Goal: Obtain resource: Download file/media

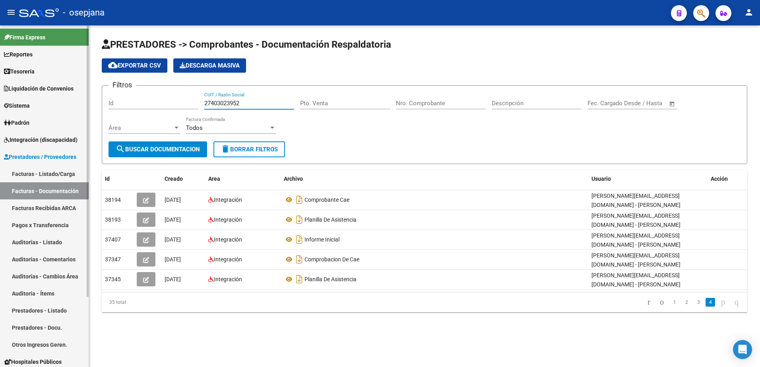
drag, startPoint x: 250, startPoint y: 104, endPoint x: 68, endPoint y: 85, distance: 183.0
click at [68, 85] on mat-sidenav-container "Firma Express Reportes Tablero de Control Ingresos Percibidos Análisis de todos…" at bounding box center [380, 196] width 760 height 342
paste input "9762234"
click at [147, 147] on span "search Buscar Documentacion" at bounding box center [158, 149] width 84 height 7
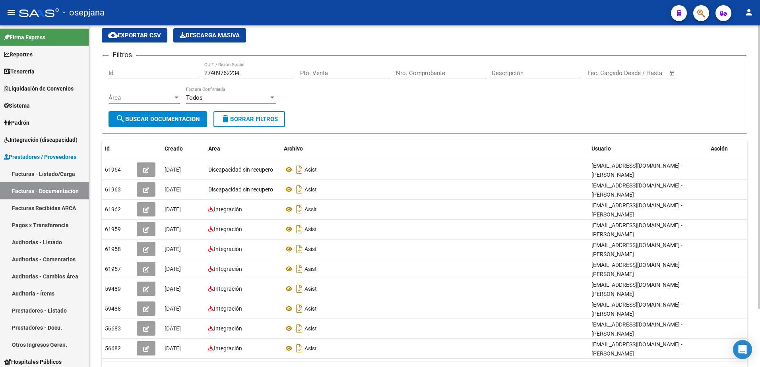
scroll to position [70, 0]
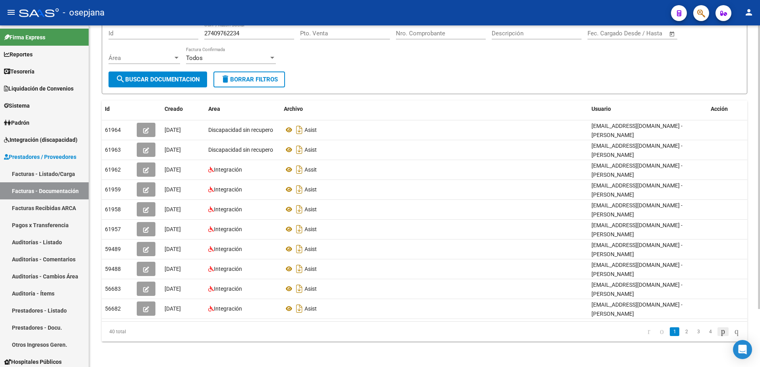
click at [720, 333] on icon "go to next page" at bounding box center [723, 332] width 6 height 10
click at [720, 334] on icon "go to next page" at bounding box center [723, 332] width 6 height 10
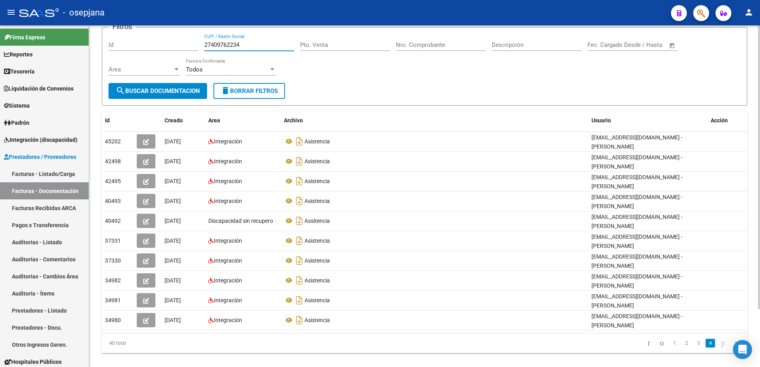
drag, startPoint x: 204, startPoint y: 33, endPoint x: 163, endPoint y: 32, distance: 40.9
click at [163, 32] on form "Filtros Id 27409762234 CUIT / Razón Social Pto. Venta Nro. Comprobante Descripc…" at bounding box center [424, 66] width 645 height 79
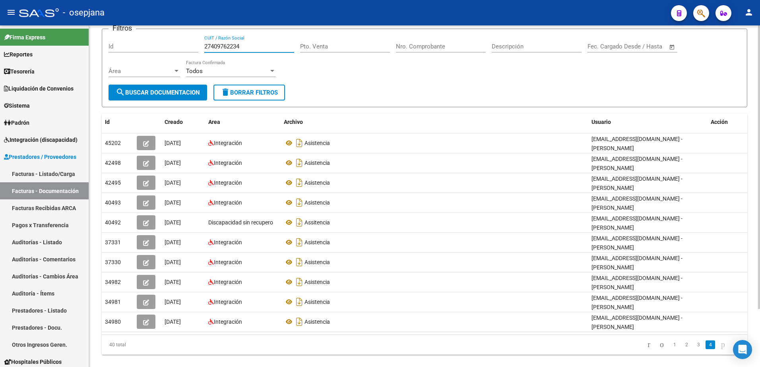
paste input "0182909336"
click at [180, 96] on button "search Buscar Documentacion" at bounding box center [157, 93] width 99 height 16
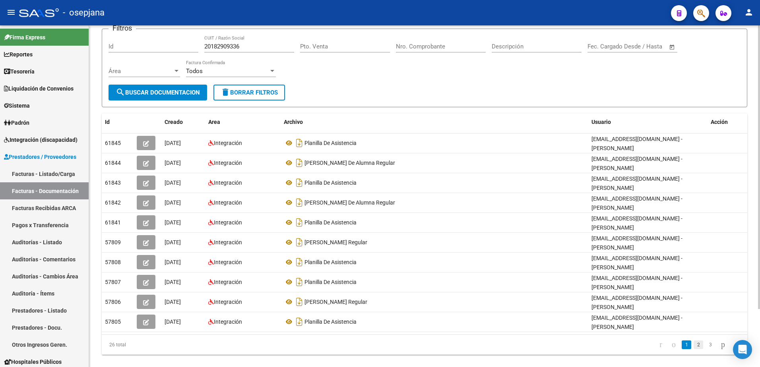
click at [694, 346] on link "2" at bounding box center [698, 345] width 10 height 9
click at [720, 346] on icon "go to next page" at bounding box center [723, 345] width 6 height 10
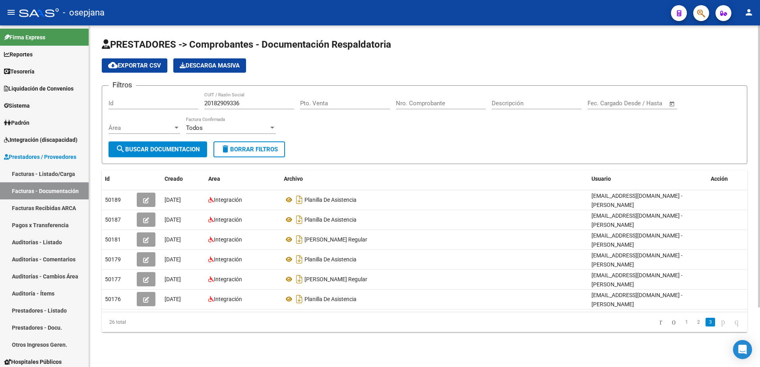
scroll to position [0, 0]
drag, startPoint x: 250, startPoint y: 102, endPoint x: 142, endPoint y: 99, distance: 108.1
click at [135, 93] on div "Filtros Id 20182909336 CUIT / Razón Social Pto. Venta Nro. Comprobante Descripc…" at bounding box center [424, 116] width 632 height 49
paste input "423944367"
click at [175, 149] on span "search Buscar Documentacion" at bounding box center [158, 149] width 84 height 7
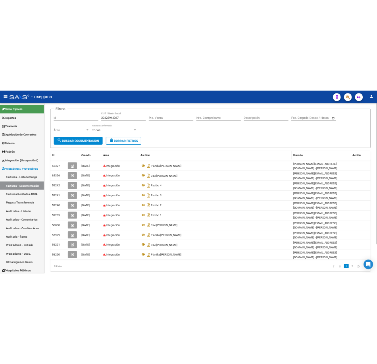
scroll to position [70, 0]
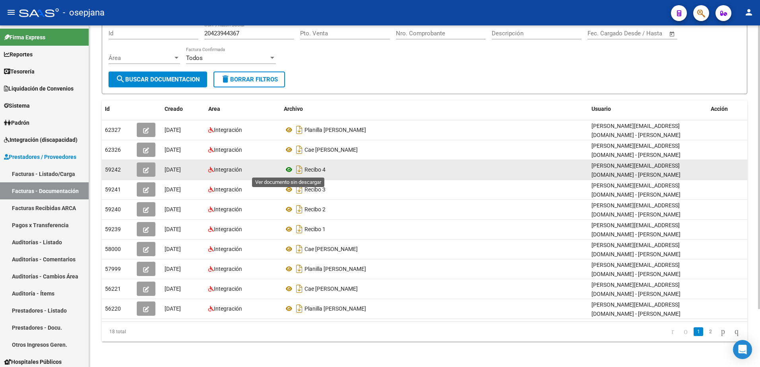
click at [287, 168] on icon at bounding box center [289, 170] width 10 height 10
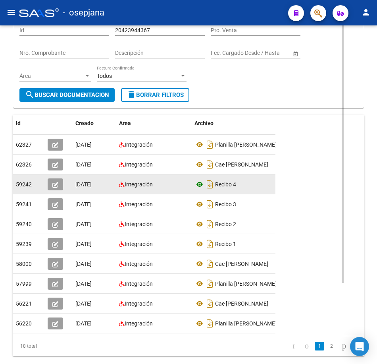
scroll to position [57, 0]
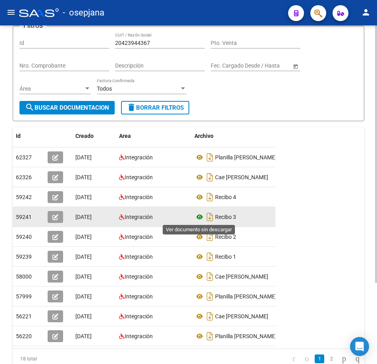
click at [199, 217] on icon at bounding box center [200, 217] width 10 height 10
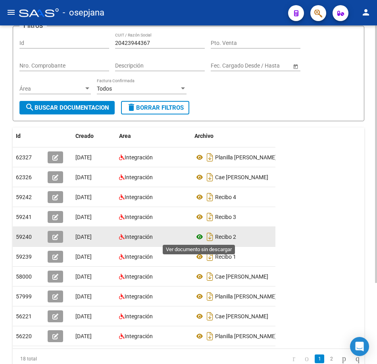
click at [198, 237] on icon at bounding box center [200, 237] width 10 height 10
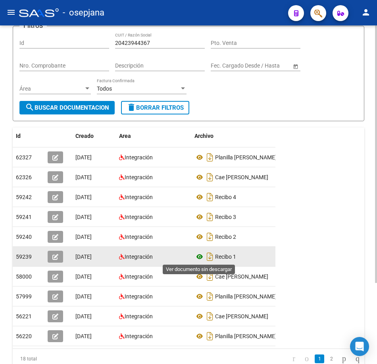
click at [199, 257] on icon at bounding box center [200, 257] width 10 height 10
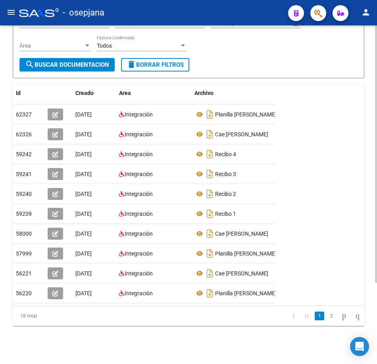
scroll to position [106, 0]
click at [327, 317] on link "2" at bounding box center [332, 316] width 10 height 9
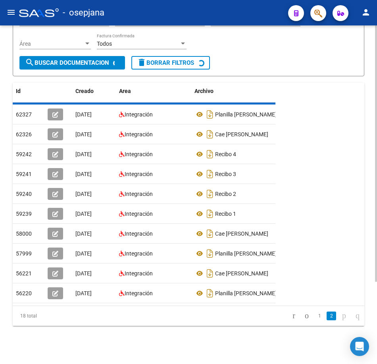
scroll to position [67, 0]
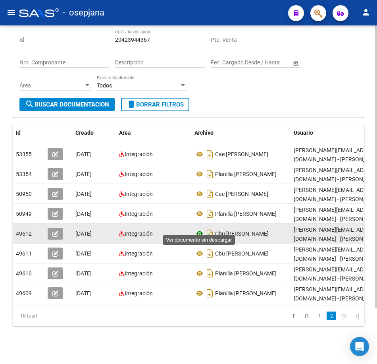
click at [199, 229] on icon at bounding box center [200, 234] width 10 height 10
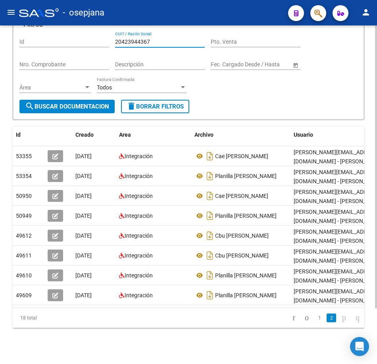
drag, startPoint x: 155, startPoint y: 32, endPoint x: 58, endPoint y: 32, distance: 96.2
click at [58, 32] on form "Filtros Id 20423944367 CUIT / Razón Social Pto. Venta Nro. Comprobante Descripc…" at bounding box center [189, 72] width 352 height 95
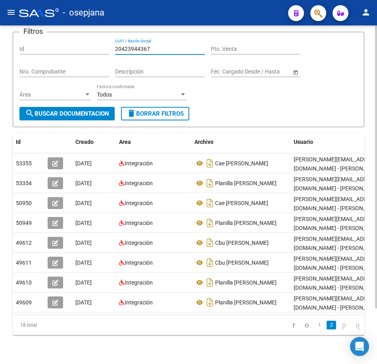
paste input "3263715454"
click at [84, 109] on button "search Buscar Documentacion" at bounding box center [66, 114] width 95 height 14
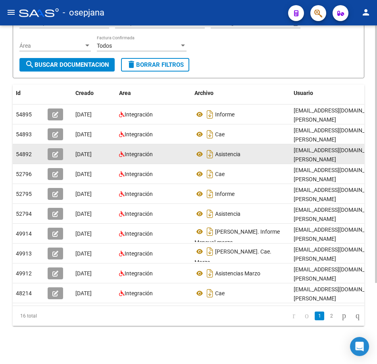
scroll to position [106, 0]
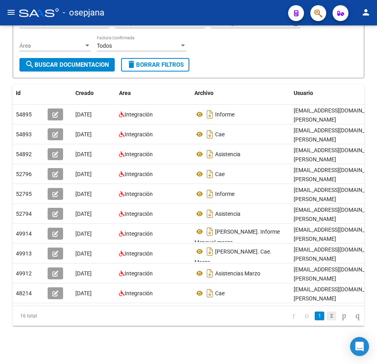
click at [327, 318] on link "2" at bounding box center [332, 316] width 10 height 9
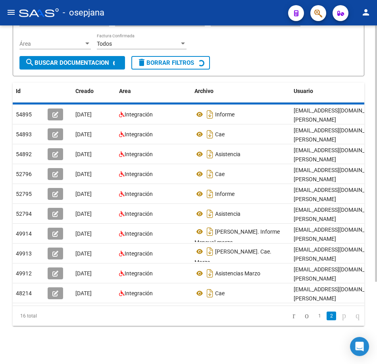
scroll to position [27, 0]
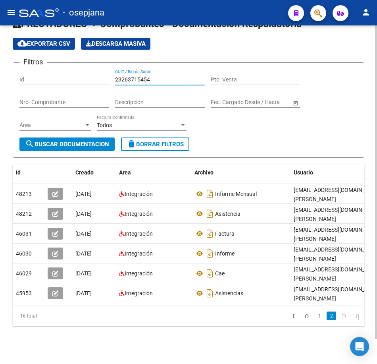
drag, startPoint x: 163, startPoint y: 72, endPoint x: 41, endPoint y: 69, distance: 122.8
click at [41, 69] on div "Filtros Id 23263715454 CUIT / Razón Social Pto. Venta Nro. Comprobante Descripc…" at bounding box center [188, 103] width 339 height 68
paste input "39374110"
click at [74, 141] on span "search Buscar Documentacion" at bounding box center [67, 144] width 84 height 7
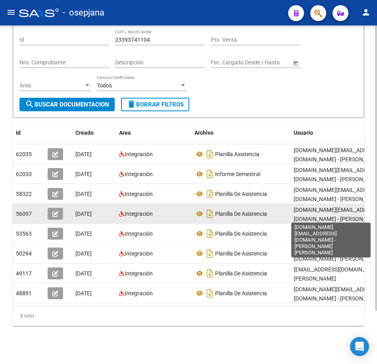
scroll to position [1, 0]
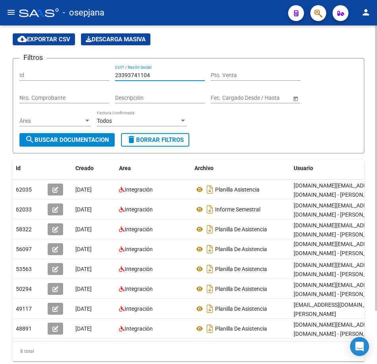
drag, startPoint x: 153, startPoint y: 37, endPoint x: 17, endPoint y: 27, distance: 136.6
click at [17, 27] on div "PRESTADORES -> Comprobantes - Documentación Respaldatoria cloud_download Export…" at bounding box center [188, 199] width 377 height 399
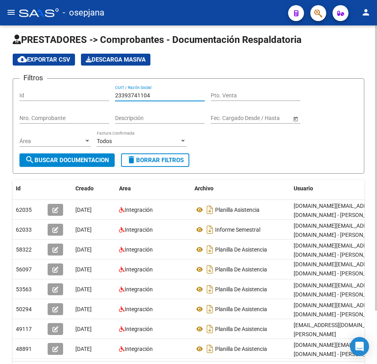
paste input "7134332838"
click at [86, 161] on span "search Buscar Documentacion" at bounding box center [67, 160] width 84 height 7
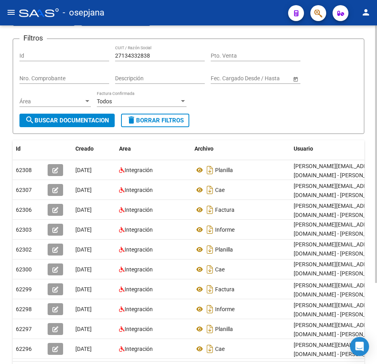
scroll to position [106, 0]
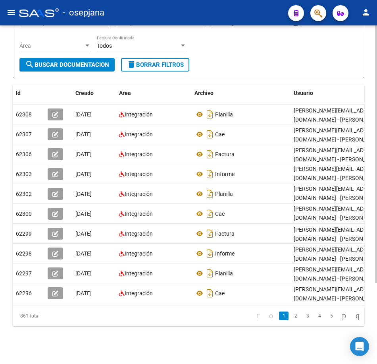
click at [374, 311] on div "PRESTADORES -> Comprobantes - Documentación Respaldatoria cloud_download Export…" at bounding box center [189, 144] width 379 height 439
click at [341, 316] on icon "go to next page" at bounding box center [344, 316] width 6 height 10
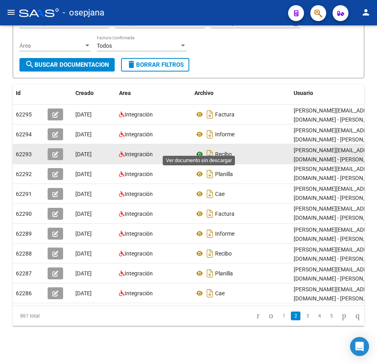
click at [200, 149] on icon at bounding box center [200, 154] width 10 height 10
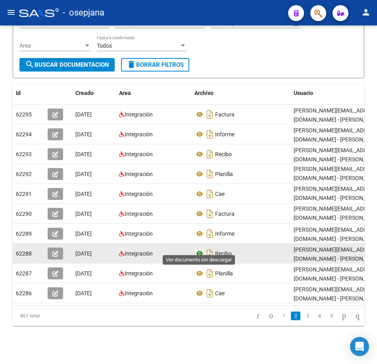
click at [200, 249] on icon at bounding box center [200, 254] width 10 height 10
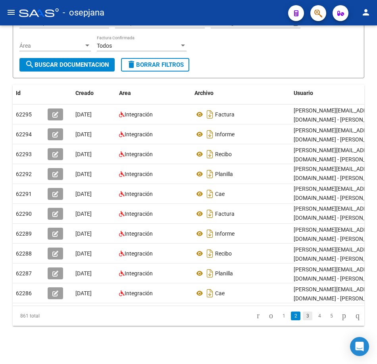
click at [303, 318] on link "3" at bounding box center [308, 316] width 10 height 9
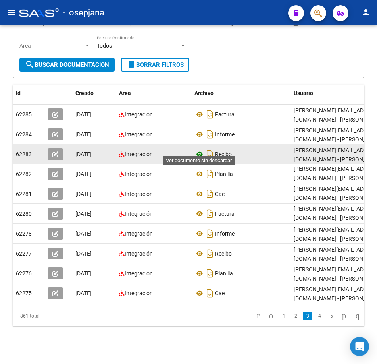
click at [199, 149] on icon at bounding box center [200, 154] width 10 height 10
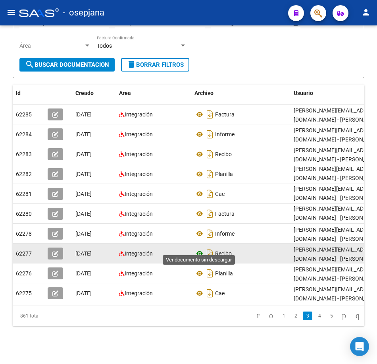
click at [198, 249] on icon at bounding box center [200, 254] width 10 height 10
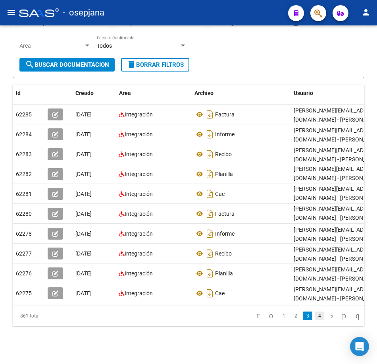
click at [315, 318] on link "4" at bounding box center [320, 316] width 10 height 9
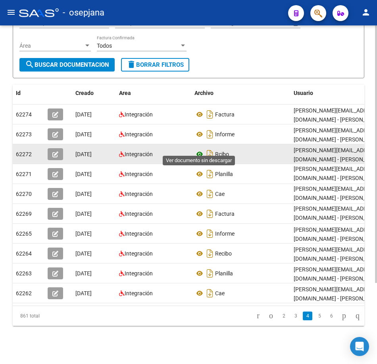
click at [200, 149] on icon at bounding box center [200, 154] width 10 height 10
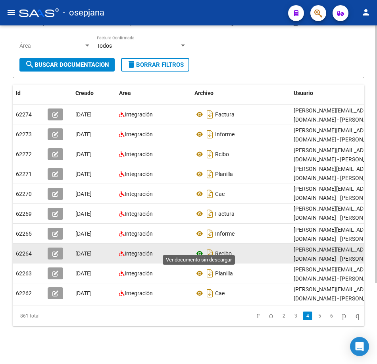
click at [202, 249] on icon at bounding box center [200, 254] width 10 height 10
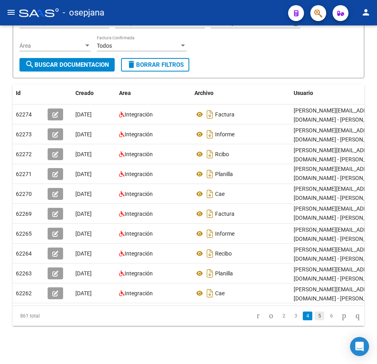
click at [315, 319] on link "5" at bounding box center [320, 316] width 10 height 9
click at [203, 332] on div "PRESTADORES -> Comprobantes - Documentación Respaldatoria cloud_download Export…" at bounding box center [188, 144] width 377 height 439
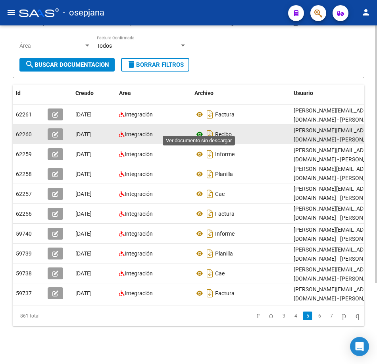
click at [202, 130] on icon at bounding box center [200, 135] width 10 height 10
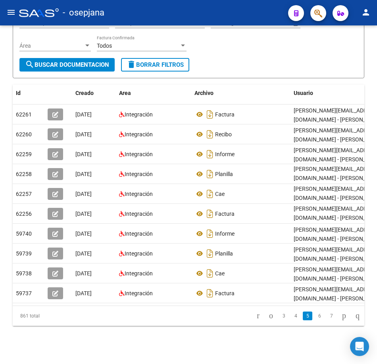
click at [315, 317] on link "6" at bounding box center [320, 316] width 10 height 9
click at [315, 319] on link "7" at bounding box center [320, 316] width 10 height 9
click at [315, 320] on link "8" at bounding box center [320, 316] width 10 height 9
click at [314, 320] on link "9" at bounding box center [319, 316] width 10 height 9
click at [314, 320] on link "10" at bounding box center [319, 316] width 10 height 9
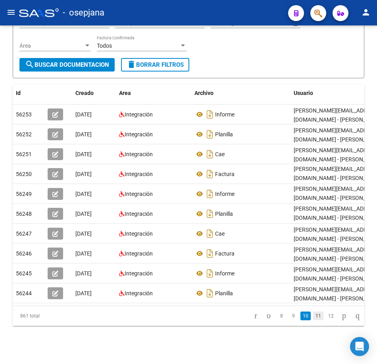
click at [314, 318] on link "11" at bounding box center [319, 316] width 10 height 9
click at [314, 318] on link "12" at bounding box center [319, 316] width 10 height 9
click at [314, 317] on link "13" at bounding box center [319, 316] width 10 height 9
click at [314, 315] on link "14" at bounding box center [319, 316] width 10 height 9
click at [315, 316] on link "15" at bounding box center [319, 316] width 10 height 9
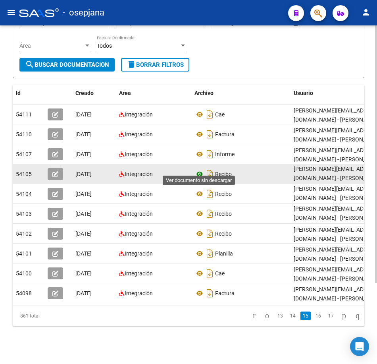
click at [201, 169] on icon at bounding box center [200, 174] width 10 height 10
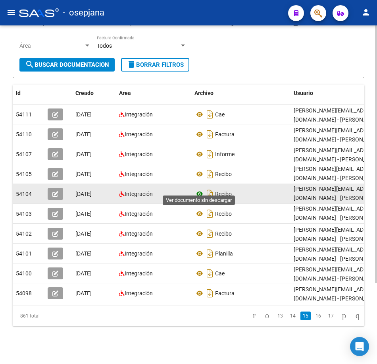
click at [202, 189] on icon at bounding box center [200, 194] width 10 height 10
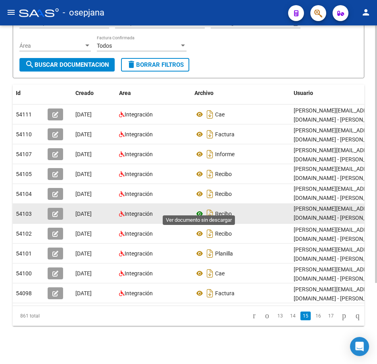
click at [196, 209] on icon at bounding box center [200, 214] width 10 height 10
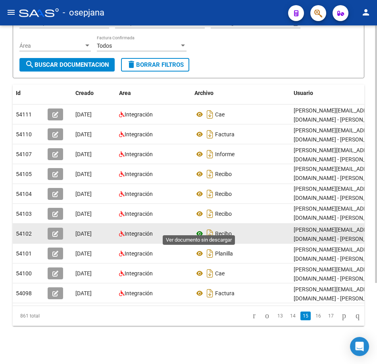
click at [198, 229] on icon at bounding box center [200, 234] width 10 height 10
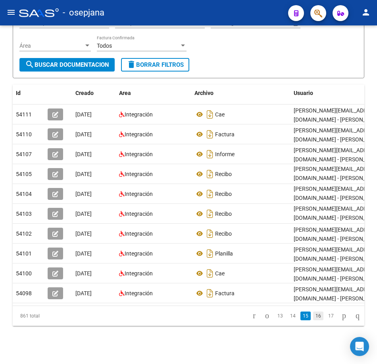
click at [314, 317] on link "16" at bounding box center [319, 316] width 10 height 9
click at [314, 315] on link "17" at bounding box center [319, 316] width 10 height 9
click at [288, 318] on link "16" at bounding box center [293, 316] width 10 height 9
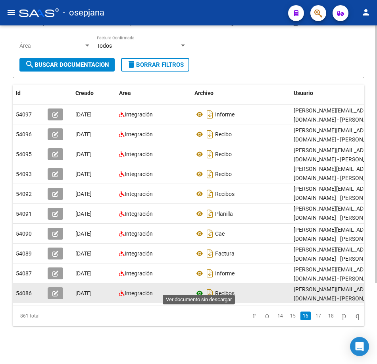
click at [199, 288] on icon at bounding box center [200, 293] width 10 height 10
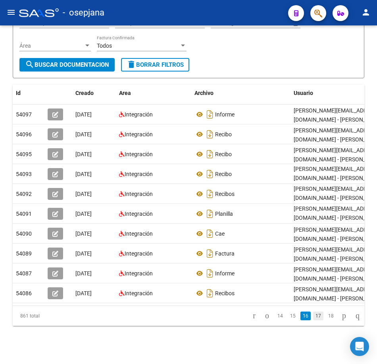
click at [314, 316] on link "17" at bounding box center [319, 316] width 10 height 9
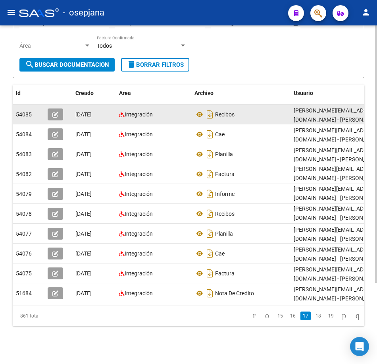
click at [179, 110] on div "Integración" at bounding box center [153, 114] width 69 height 9
click at [199, 110] on icon at bounding box center [200, 115] width 10 height 10
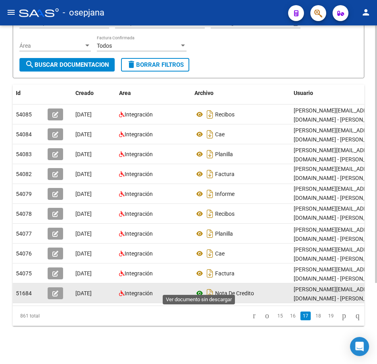
click at [199, 288] on icon at bounding box center [200, 293] width 10 height 10
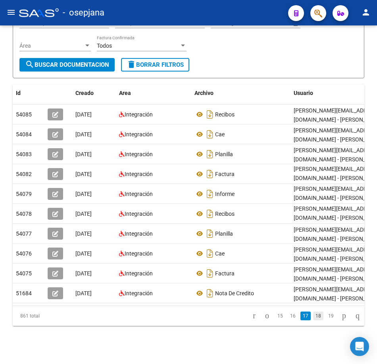
click at [314, 316] on link "18" at bounding box center [319, 316] width 10 height 9
click at [341, 317] on icon "go to next page" at bounding box center [344, 316] width 6 height 10
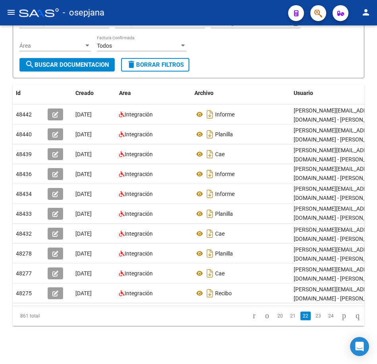
click at [341, 317] on icon "go to next page" at bounding box center [344, 316] width 6 height 10
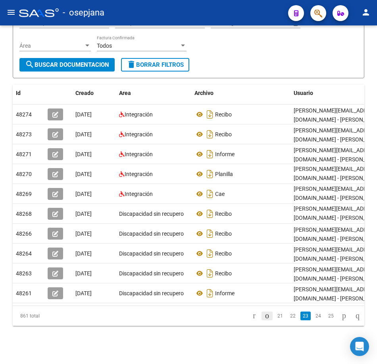
click at [264, 316] on icon "go to previous page" at bounding box center [267, 316] width 6 height 10
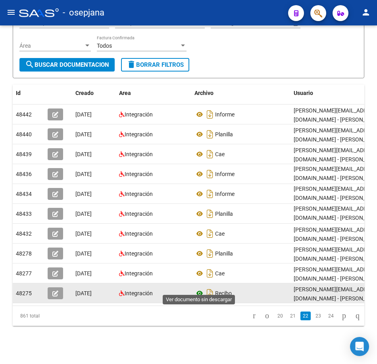
click at [199, 288] on icon at bounding box center [200, 293] width 10 height 10
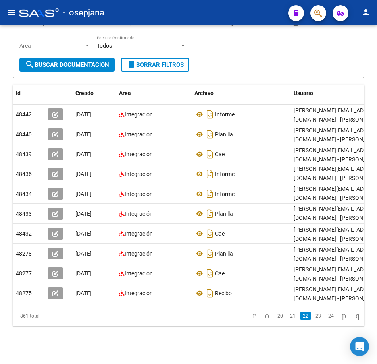
click at [314, 315] on link "23" at bounding box center [319, 316] width 10 height 9
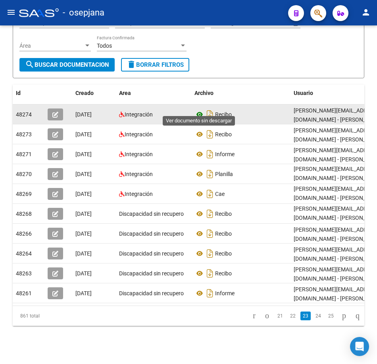
click at [201, 110] on icon at bounding box center [200, 115] width 10 height 10
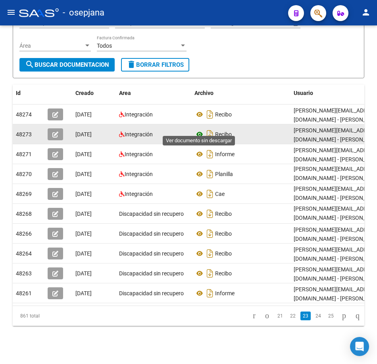
click at [201, 130] on icon at bounding box center [200, 135] width 10 height 10
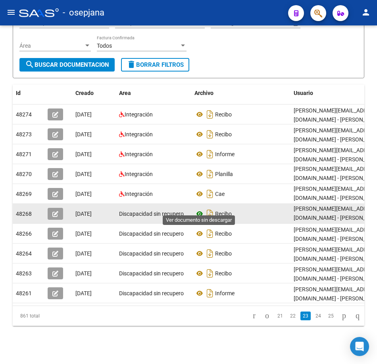
click at [201, 209] on icon at bounding box center [200, 214] width 10 height 10
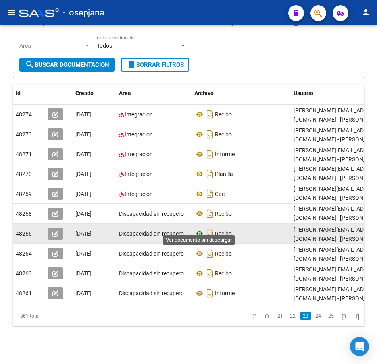
click at [201, 229] on icon at bounding box center [200, 234] width 10 height 10
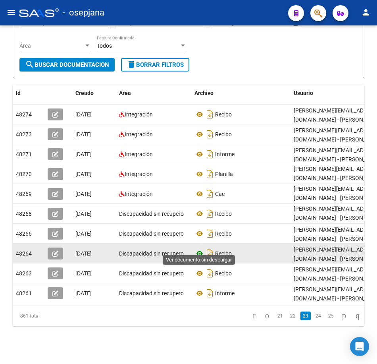
click at [198, 249] on icon at bounding box center [200, 254] width 10 height 10
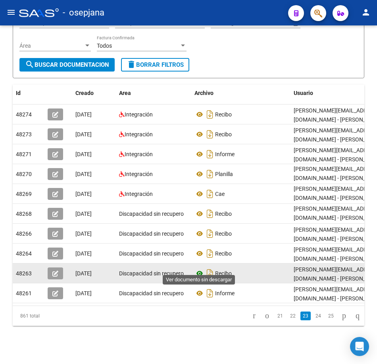
click at [199, 269] on icon at bounding box center [200, 274] width 10 height 10
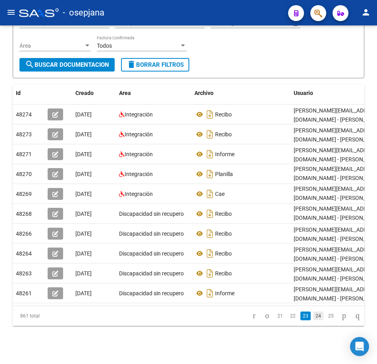
click at [314, 316] on link "24" at bounding box center [319, 316] width 10 height 9
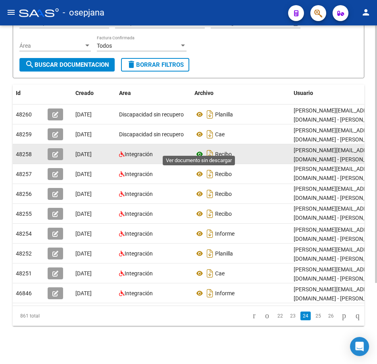
click at [198, 149] on icon at bounding box center [200, 154] width 10 height 10
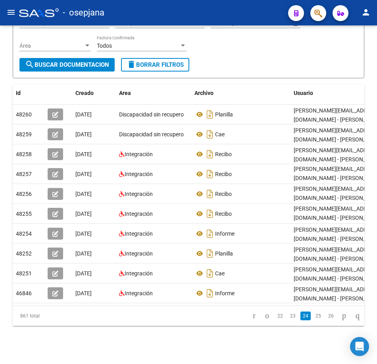
click at [314, 318] on link "25" at bounding box center [319, 316] width 10 height 9
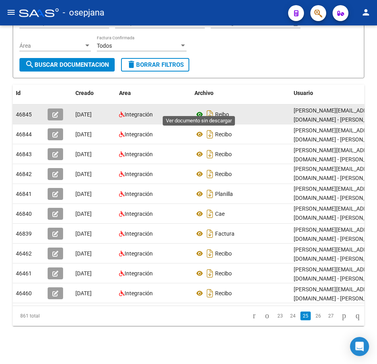
click at [198, 110] on icon at bounding box center [200, 115] width 10 height 10
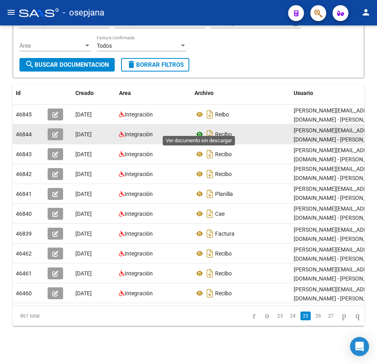
click at [201, 130] on icon at bounding box center [200, 135] width 10 height 10
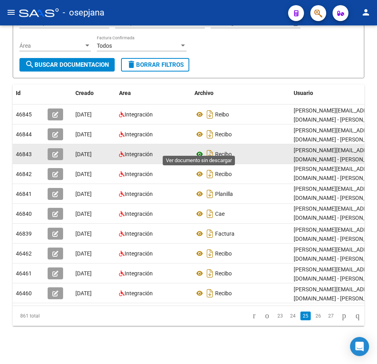
click at [200, 149] on icon at bounding box center [200, 154] width 10 height 10
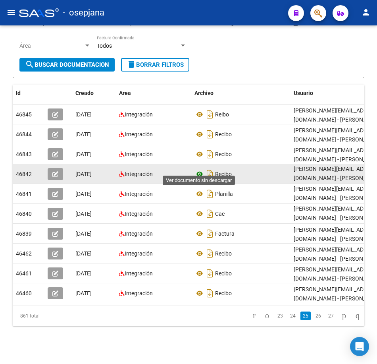
click at [200, 169] on icon at bounding box center [200, 174] width 10 height 10
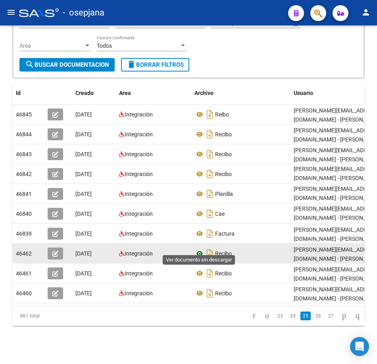
click at [198, 249] on icon at bounding box center [200, 254] width 10 height 10
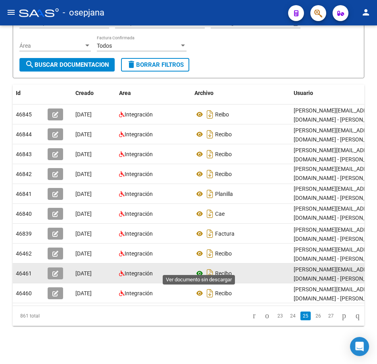
click at [200, 269] on icon at bounding box center [200, 274] width 10 height 10
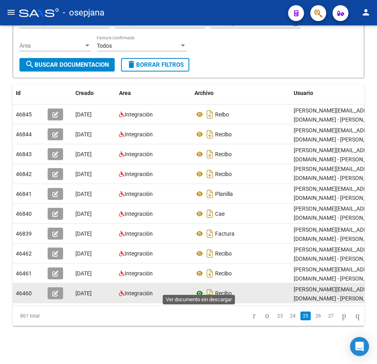
click at [199, 288] on icon at bounding box center [200, 293] width 10 height 10
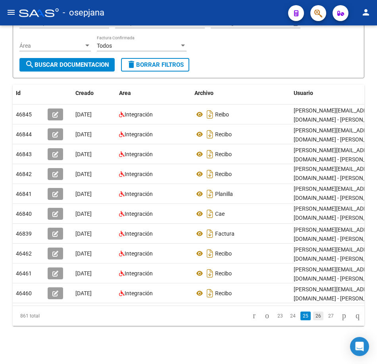
click at [315, 316] on link "26" at bounding box center [319, 316] width 10 height 9
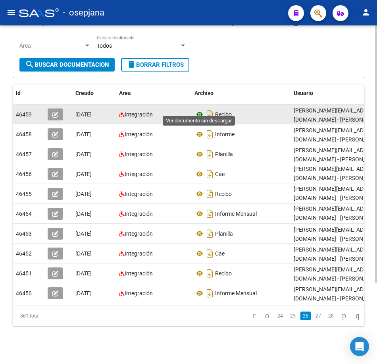
click at [201, 110] on icon at bounding box center [200, 115] width 10 height 10
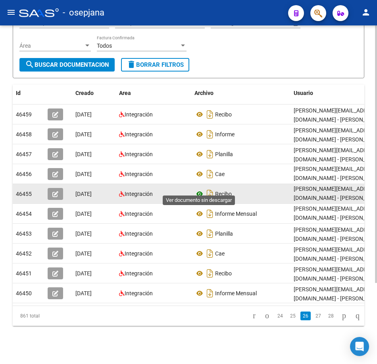
click at [200, 189] on icon at bounding box center [200, 194] width 10 height 10
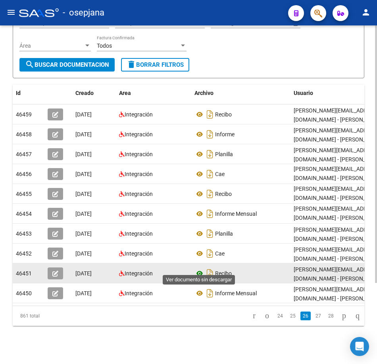
click at [198, 269] on icon at bounding box center [200, 274] width 10 height 10
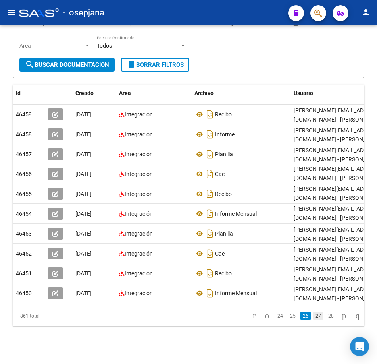
click at [314, 316] on link "27" at bounding box center [319, 316] width 10 height 9
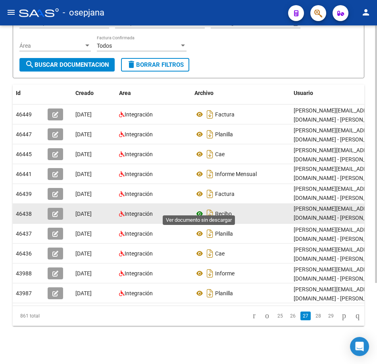
click at [198, 209] on icon at bounding box center [200, 214] width 10 height 10
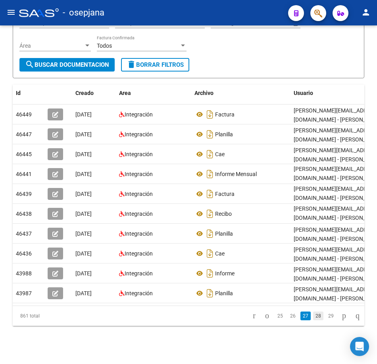
click at [314, 315] on link "28" at bounding box center [319, 316] width 10 height 9
click at [314, 315] on link "29" at bounding box center [319, 316] width 10 height 9
click at [341, 314] on icon "go to next page" at bounding box center [344, 316] width 6 height 10
click at [314, 316] on link "32" at bounding box center [319, 316] width 10 height 9
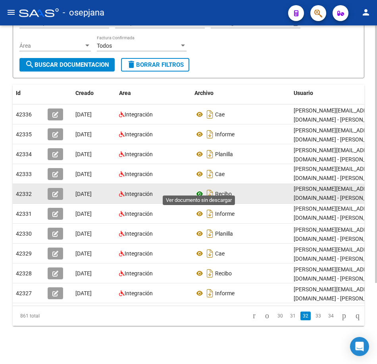
click at [201, 189] on icon at bounding box center [200, 194] width 10 height 10
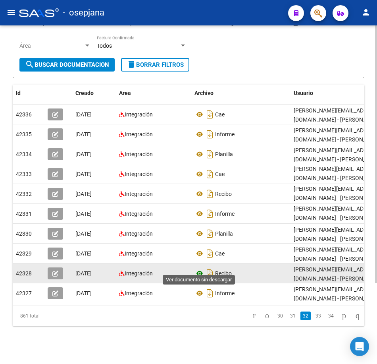
click at [199, 269] on icon at bounding box center [200, 274] width 10 height 10
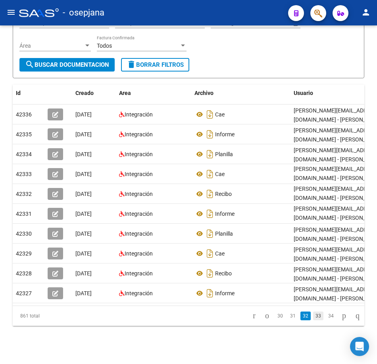
click at [314, 319] on link "33" at bounding box center [319, 316] width 10 height 9
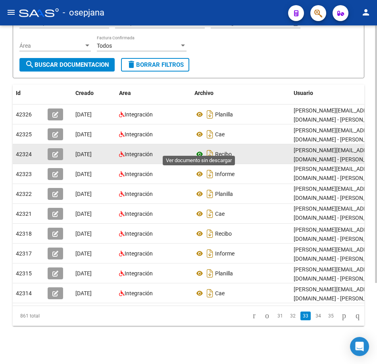
click at [200, 149] on icon at bounding box center [200, 154] width 10 height 10
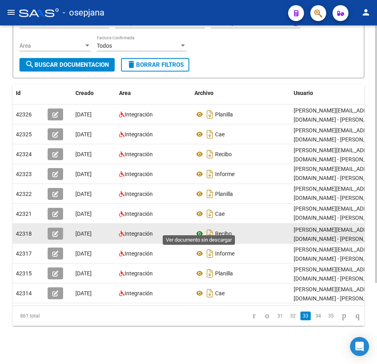
click at [201, 229] on icon at bounding box center [200, 234] width 10 height 10
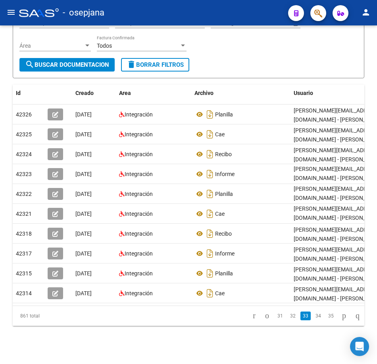
click at [314, 316] on link "34" at bounding box center [319, 316] width 10 height 9
click at [178, 330] on div "PRESTADORES -> Comprobantes - Documentación Respaldatoria cloud_download Export…" at bounding box center [188, 144] width 377 height 439
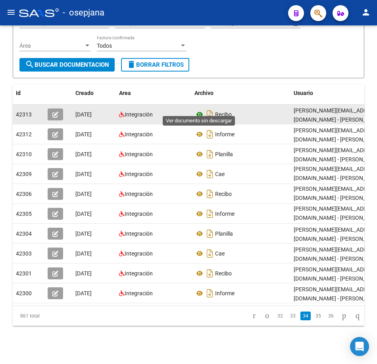
click at [197, 110] on icon at bounding box center [200, 115] width 10 height 10
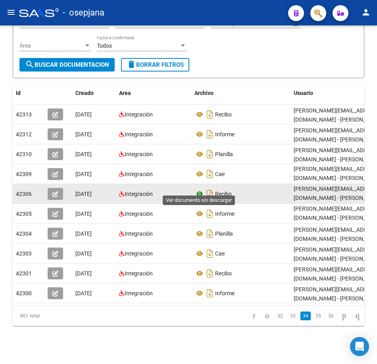
click at [199, 189] on icon at bounding box center [200, 194] width 10 height 10
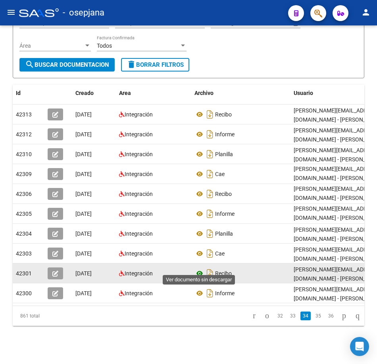
click at [200, 269] on icon at bounding box center [200, 274] width 10 height 10
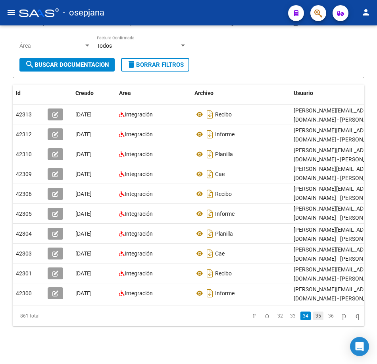
click at [314, 316] on link "35" at bounding box center [319, 316] width 10 height 9
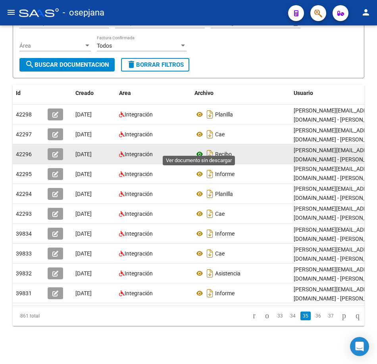
click at [200, 149] on icon at bounding box center [200, 154] width 10 height 10
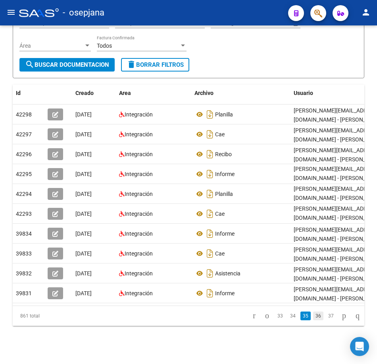
click at [314, 316] on link "36" at bounding box center [319, 316] width 10 height 9
click at [314, 316] on link "37" at bounding box center [319, 316] width 10 height 9
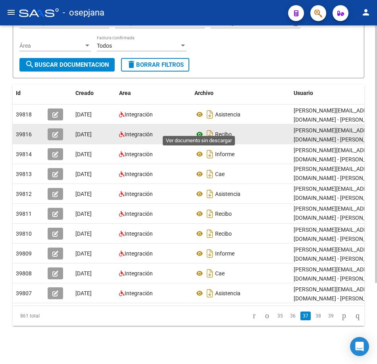
click at [197, 130] on icon at bounding box center [200, 135] width 10 height 10
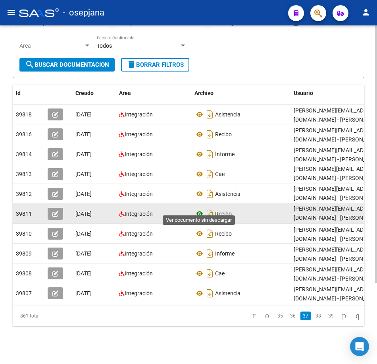
click at [195, 209] on icon at bounding box center [200, 214] width 10 height 10
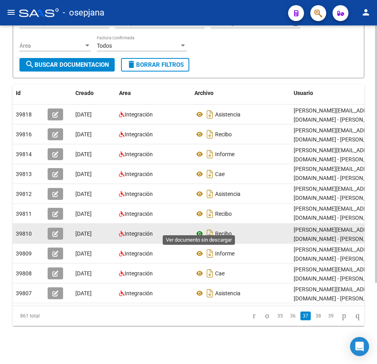
click at [203, 229] on icon at bounding box center [200, 234] width 10 height 10
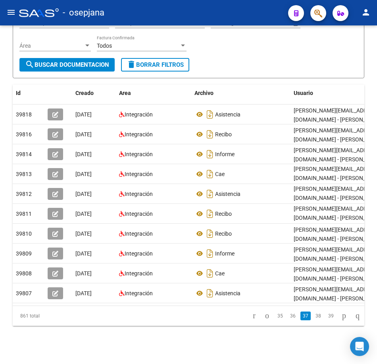
click at [314, 316] on link "38" at bounding box center [319, 316] width 10 height 9
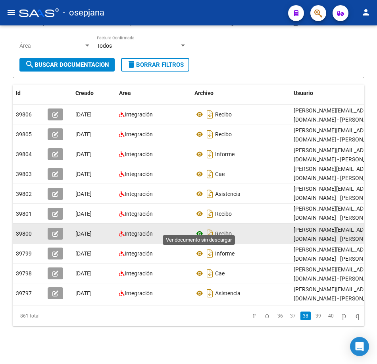
click at [200, 229] on icon at bounding box center [200, 234] width 10 height 10
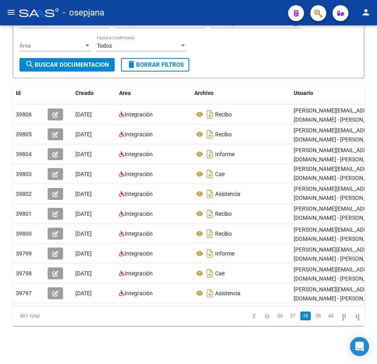
click at [314, 316] on link "39" at bounding box center [319, 316] width 10 height 9
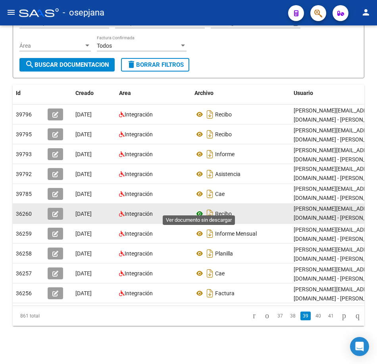
click at [202, 209] on icon at bounding box center [200, 214] width 10 height 10
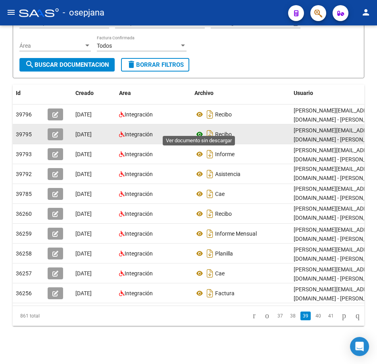
click at [199, 130] on icon at bounding box center [200, 135] width 10 height 10
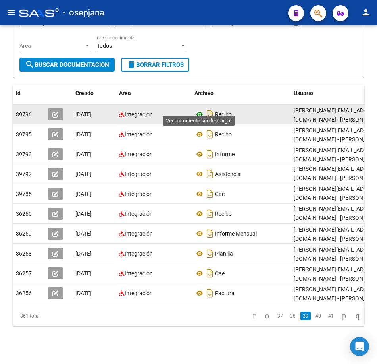
click at [203, 110] on icon at bounding box center [200, 115] width 10 height 10
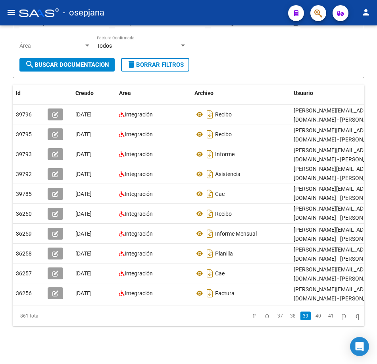
click at [314, 315] on link "40" at bounding box center [319, 316] width 10 height 9
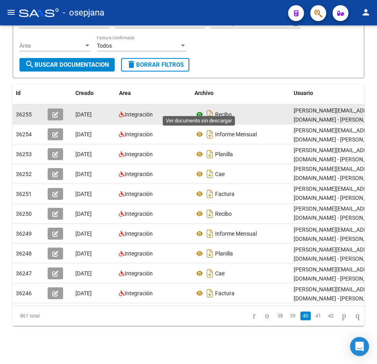
click at [202, 110] on icon at bounding box center [200, 115] width 10 height 10
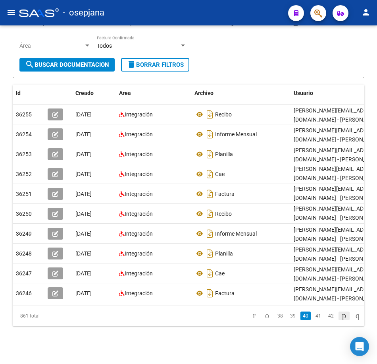
click at [341, 318] on icon "go to next page" at bounding box center [344, 316] width 6 height 10
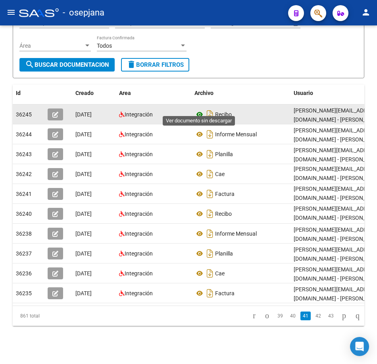
click at [203, 110] on icon at bounding box center [200, 115] width 10 height 10
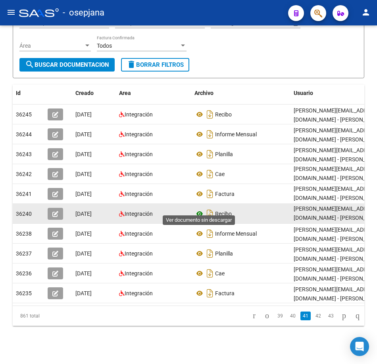
click at [199, 209] on icon at bounding box center [200, 214] width 10 height 10
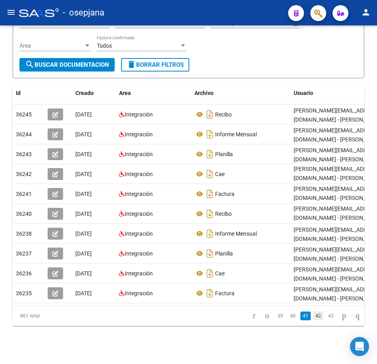
click at [314, 317] on link "42" at bounding box center [319, 316] width 10 height 9
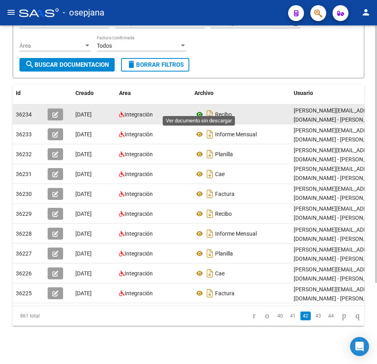
click at [197, 110] on icon at bounding box center [200, 115] width 10 height 10
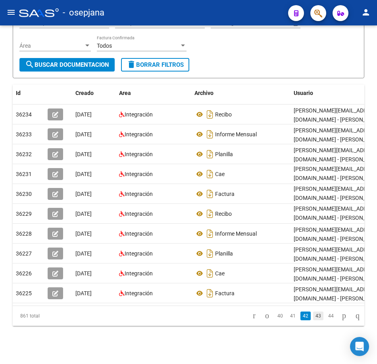
click at [314, 316] on link "43" at bounding box center [319, 316] width 10 height 9
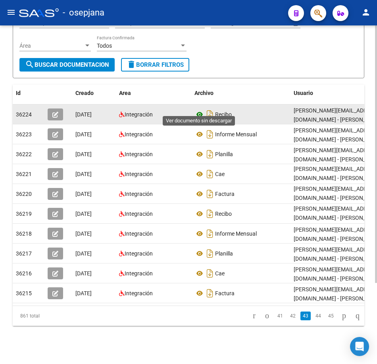
click at [200, 110] on icon at bounding box center [200, 115] width 10 height 10
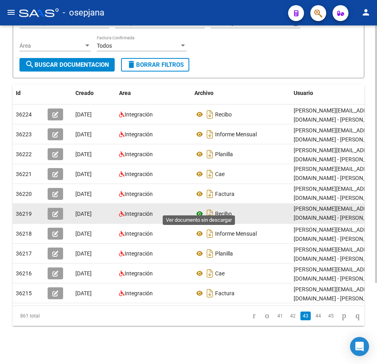
click at [198, 209] on icon at bounding box center [200, 214] width 10 height 10
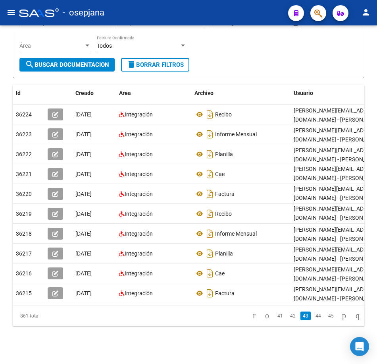
click at [314, 313] on link "44" at bounding box center [319, 316] width 10 height 9
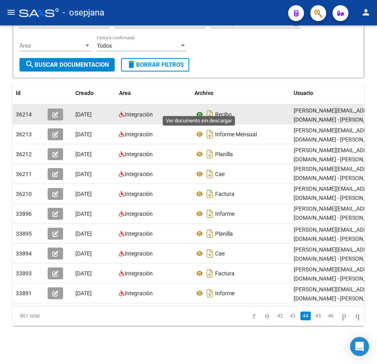
click at [199, 110] on icon at bounding box center [200, 115] width 10 height 10
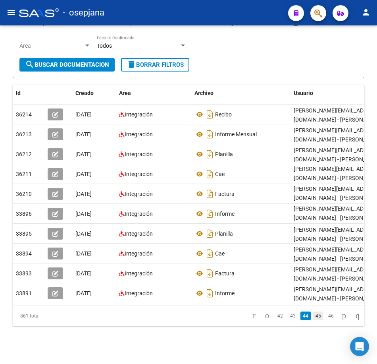
click at [314, 318] on link "45" at bounding box center [319, 316] width 10 height 9
click at [213, 343] on div "PRESTADORES -> Comprobantes - Documentación Respaldatoria cloud_download Export…" at bounding box center [188, 144] width 377 height 439
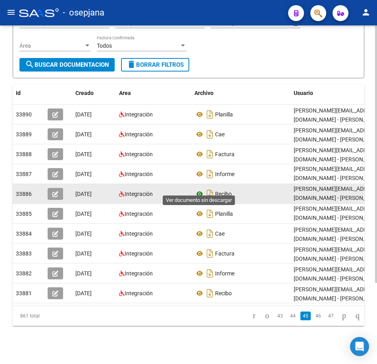
click at [200, 189] on icon at bounding box center [200, 194] width 10 height 10
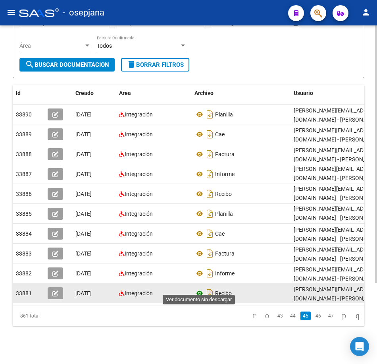
click at [198, 288] on icon at bounding box center [200, 293] width 10 height 10
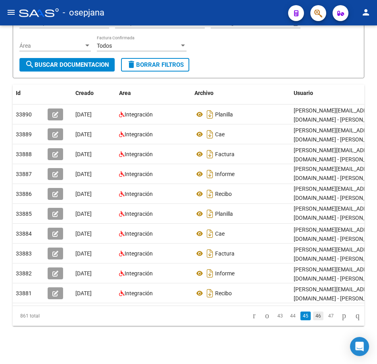
click at [314, 316] on link "46" at bounding box center [319, 316] width 10 height 9
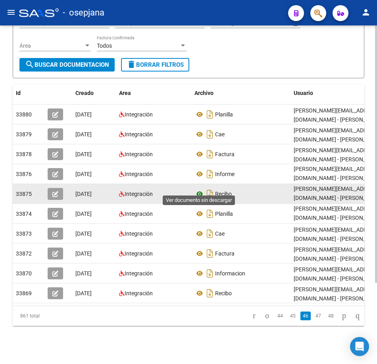
click at [199, 189] on icon at bounding box center [200, 194] width 10 height 10
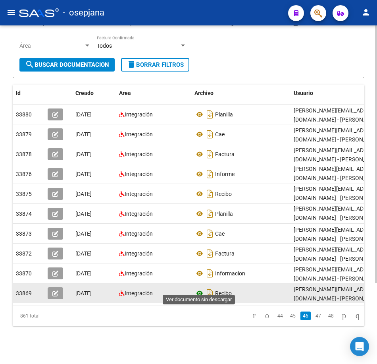
click at [202, 288] on icon at bounding box center [200, 293] width 10 height 10
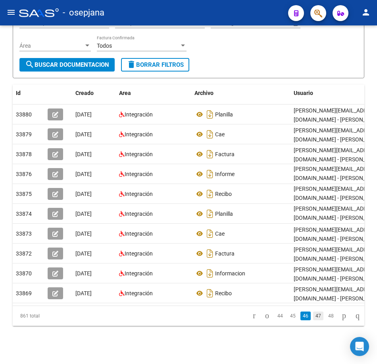
click at [314, 318] on link "47" at bounding box center [319, 316] width 10 height 9
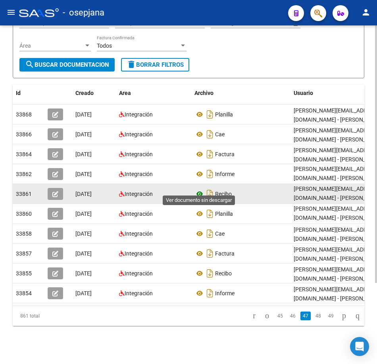
click at [198, 191] on icon at bounding box center [200, 194] width 10 height 10
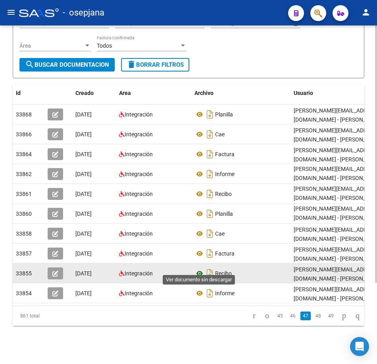
click at [199, 269] on icon at bounding box center [200, 274] width 10 height 10
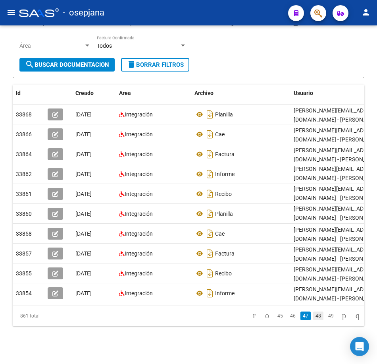
click at [314, 314] on link "48" at bounding box center [319, 316] width 10 height 9
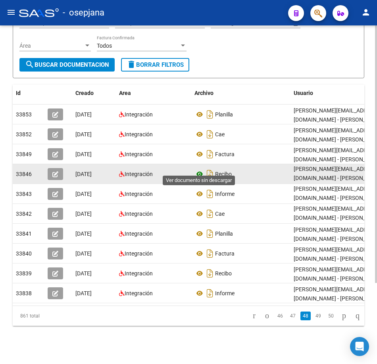
click at [201, 169] on icon at bounding box center [200, 174] width 10 height 10
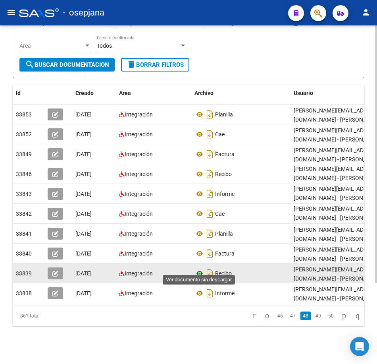
click at [198, 269] on icon at bounding box center [200, 274] width 10 height 10
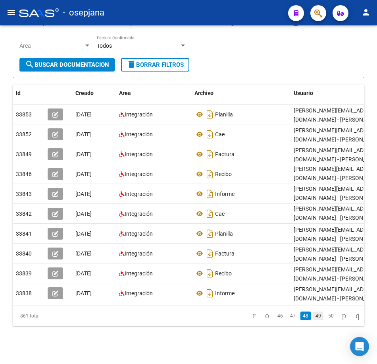
click at [314, 317] on link "49" at bounding box center [319, 316] width 10 height 9
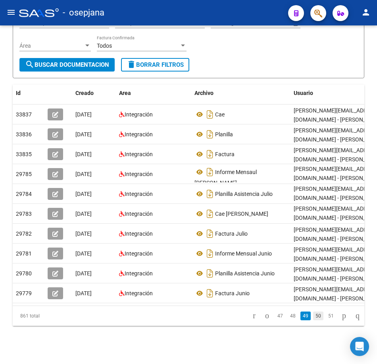
click at [314, 317] on link "50" at bounding box center [319, 316] width 10 height 9
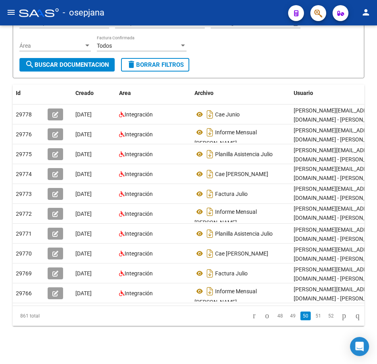
click at [314, 317] on link "51" at bounding box center [319, 316] width 10 height 9
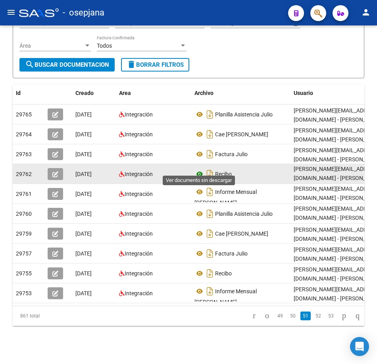
click at [198, 169] on icon at bounding box center [200, 174] width 10 height 10
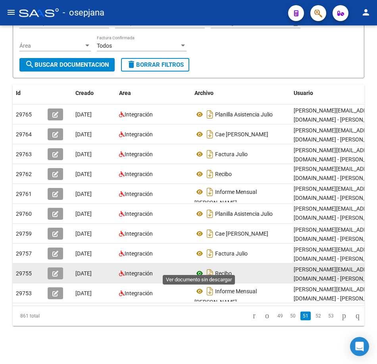
click at [201, 269] on icon at bounding box center [200, 274] width 10 height 10
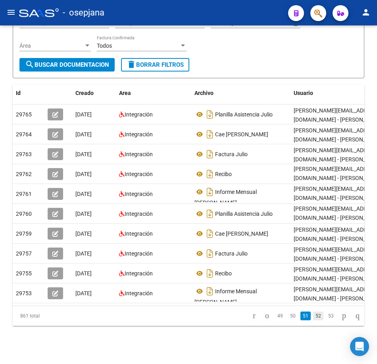
click at [314, 316] on link "52" at bounding box center [319, 316] width 10 height 9
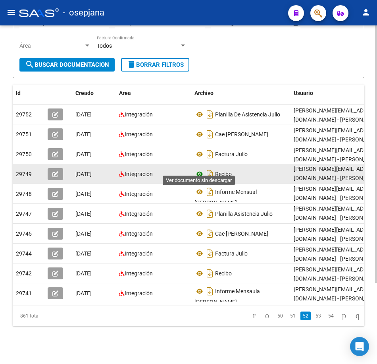
click at [200, 169] on icon at bounding box center [200, 174] width 10 height 10
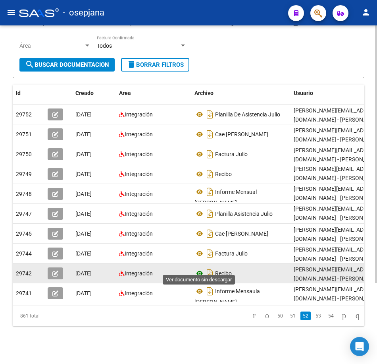
click at [198, 269] on icon at bounding box center [200, 274] width 10 height 10
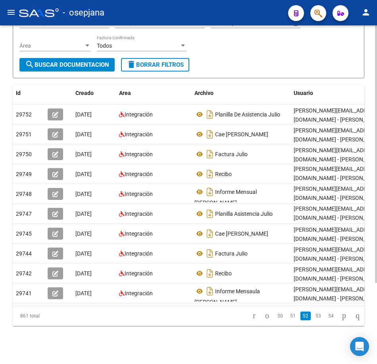
click at [314, 318] on link "53" at bounding box center [319, 316] width 10 height 9
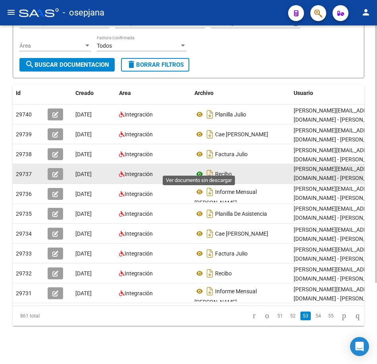
click at [199, 169] on icon at bounding box center [200, 174] width 10 height 10
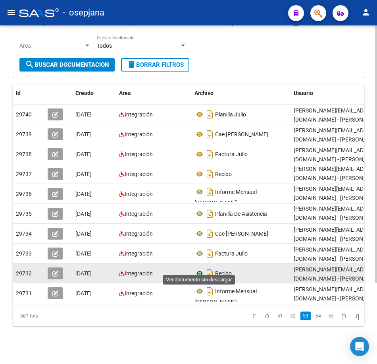
click at [197, 269] on icon at bounding box center [200, 274] width 10 height 10
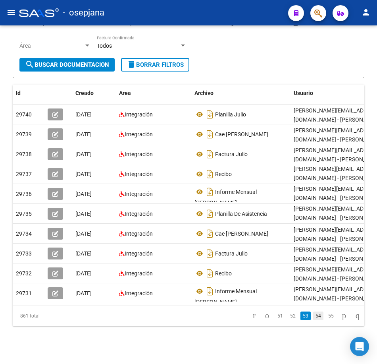
click at [314, 315] on link "54" at bounding box center [319, 316] width 10 height 9
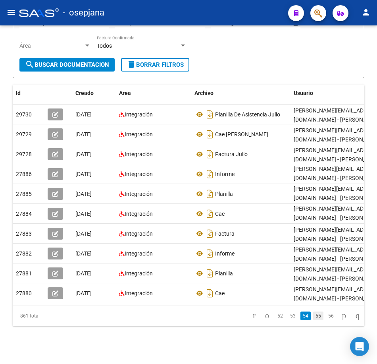
click at [314, 315] on link "55" at bounding box center [319, 316] width 10 height 9
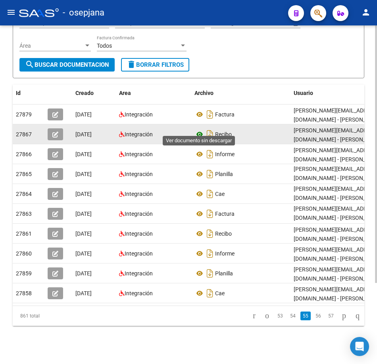
click at [199, 130] on icon at bounding box center [200, 135] width 10 height 10
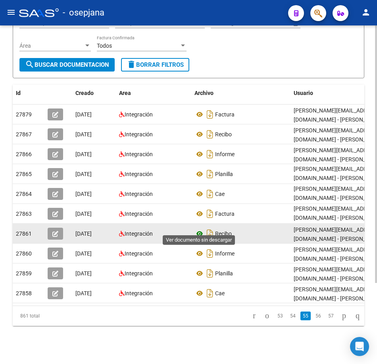
click at [200, 229] on icon at bounding box center [200, 234] width 10 height 10
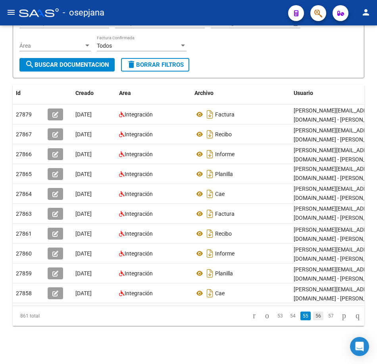
click at [314, 315] on link "56" at bounding box center [319, 316] width 10 height 9
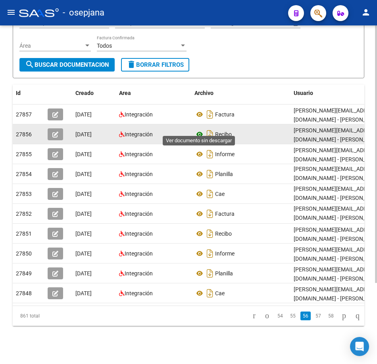
click at [199, 130] on icon at bounding box center [200, 135] width 10 height 10
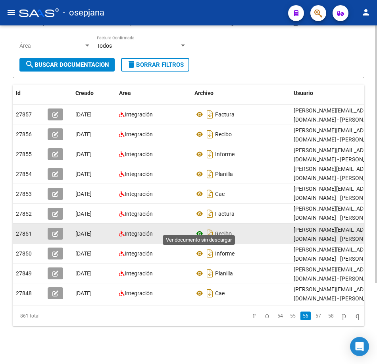
click at [197, 229] on icon at bounding box center [200, 234] width 10 height 10
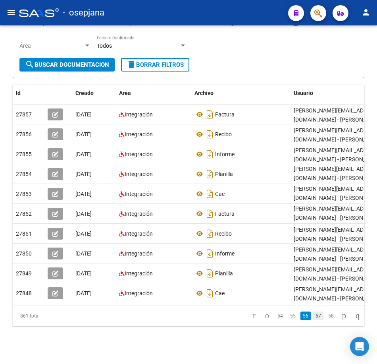
click at [314, 320] on link "57" at bounding box center [319, 316] width 10 height 9
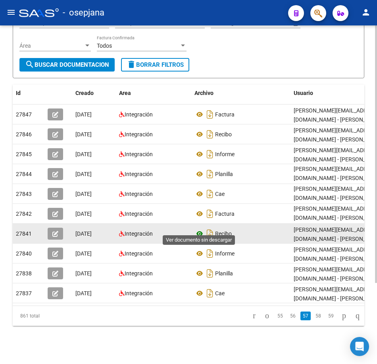
click at [202, 229] on icon at bounding box center [200, 234] width 10 height 10
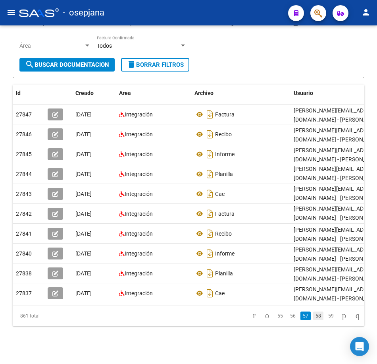
click at [314, 318] on link "58" at bounding box center [319, 316] width 10 height 9
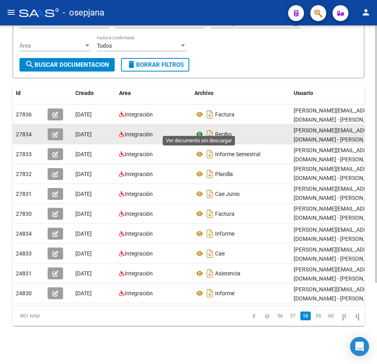
click at [201, 130] on icon at bounding box center [200, 135] width 10 height 10
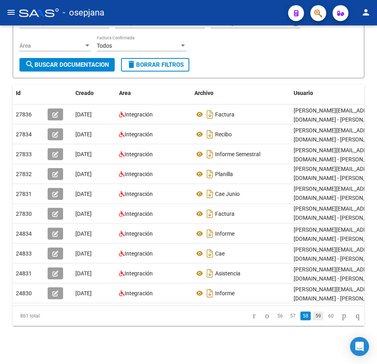
click at [314, 317] on link "59" at bounding box center [319, 316] width 10 height 9
click at [314, 317] on link "60" at bounding box center [319, 316] width 10 height 9
click at [314, 318] on link "61" at bounding box center [319, 316] width 10 height 9
click at [314, 318] on link "62" at bounding box center [319, 316] width 10 height 9
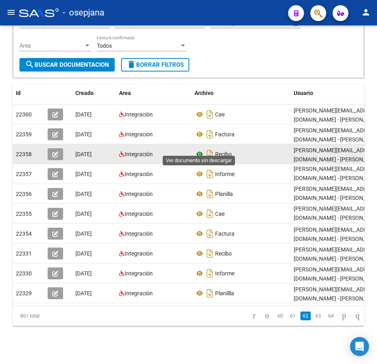
click at [203, 149] on icon at bounding box center [200, 154] width 10 height 10
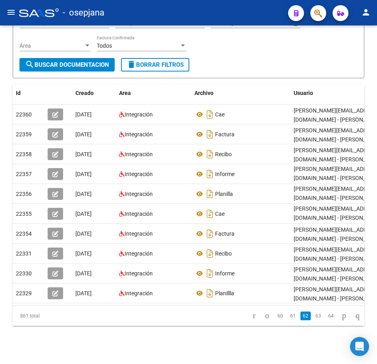
click at [258, 62] on form "Filtros Id 27134332838 CUIT / Razón Social Pto. Venta Nro. Comprobante Descripc…" at bounding box center [189, 30] width 352 height 95
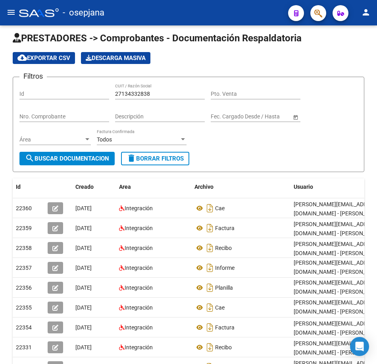
scroll to position [0, 0]
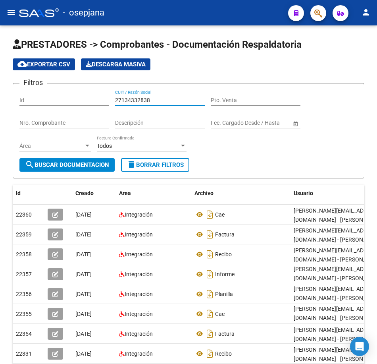
drag, startPoint x: 128, startPoint y: 101, endPoint x: 70, endPoint y: 100, distance: 58.4
click at [70, 100] on div "Filtros Id 27134332838 CUIT / Razón Social Pto. Venta Nro. Comprobante Descripc…" at bounding box center [188, 124] width 339 height 68
paste input "48634624"
click at [97, 165] on span "search Buscar Documentacion" at bounding box center [67, 164] width 84 height 7
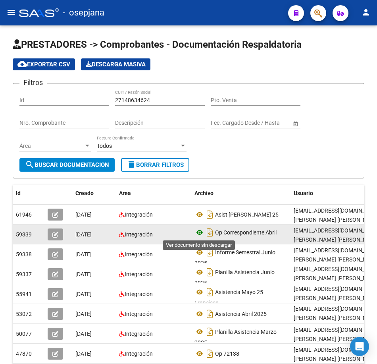
click at [199, 232] on icon at bounding box center [200, 233] width 10 height 10
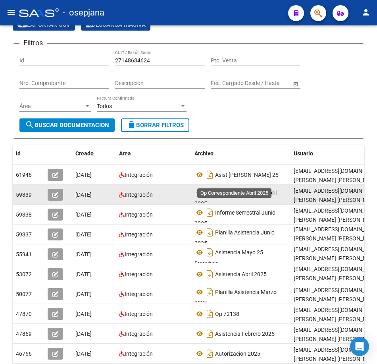
scroll to position [79, 0]
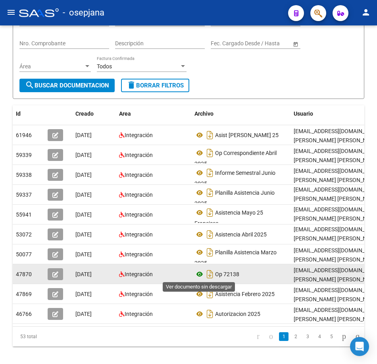
click at [199, 275] on icon at bounding box center [200, 274] width 10 height 10
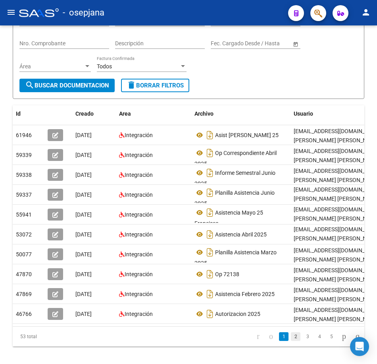
click at [291, 341] on link "2" at bounding box center [296, 336] width 10 height 9
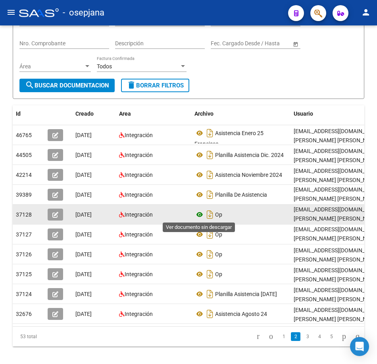
click at [200, 217] on icon at bounding box center [200, 215] width 10 height 10
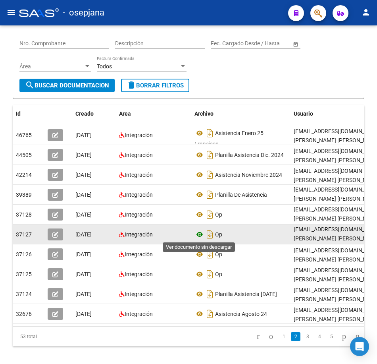
click at [197, 233] on icon at bounding box center [200, 235] width 10 height 10
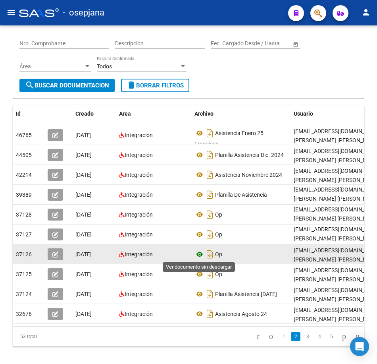
click at [199, 253] on icon at bounding box center [200, 255] width 10 height 10
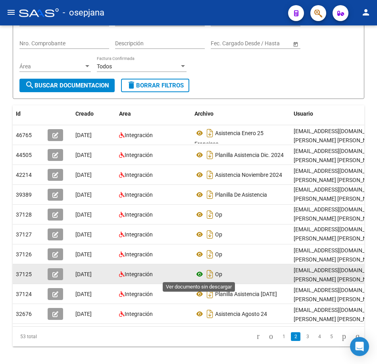
click at [199, 273] on icon at bounding box center [200, 274] width 10 height 10
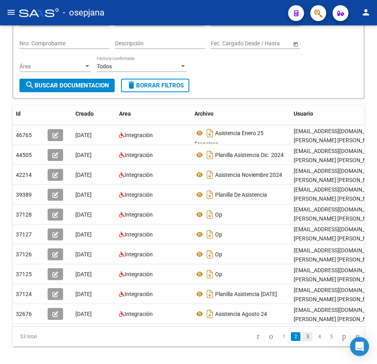
click at [303, 341] on link "3" at bounding box center [308, 336] width 10 height 9
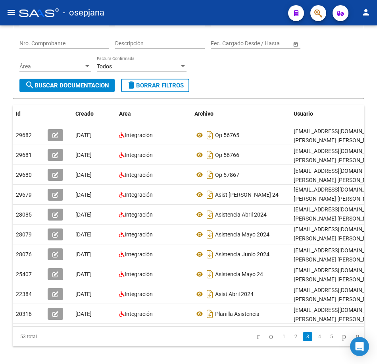
click at [315, 341] on link "4" at bounding box center [320, 336] width 10 height 9
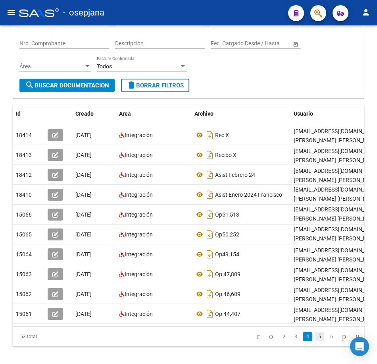
click at [315, 341] on link "5" at bounding box center [320, 336] width 10 height 9
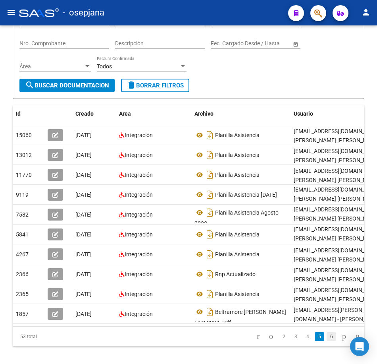
click at [327, 341] on link "6" at bounding box center [332, 336] width 10 height 9
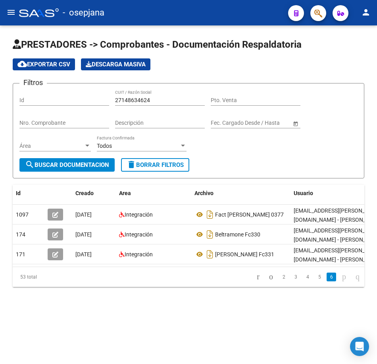
scroll to position [0, 0]
drag, startPoint x: 145, startPoint y: 99, endPoint x: 26, endPoint y: 99, distance: 119.2
click at [26, 99] on div "Filtros Id 27148634624 CUIT / Razón Social Pto. Venta Nro. Comprobante Descripc…" at bounding box center [188, 124] width 339 height 68
paste input "214425020"
type input "27214425020"
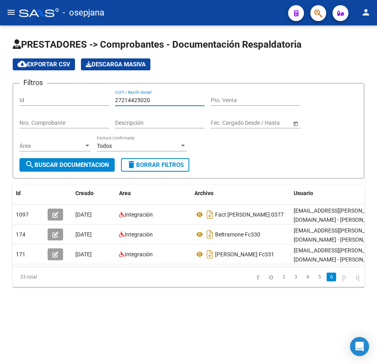
click at [77, 159] on button "search Buscar Documentacion" at bounding box center [66, 165] width 95 height 14
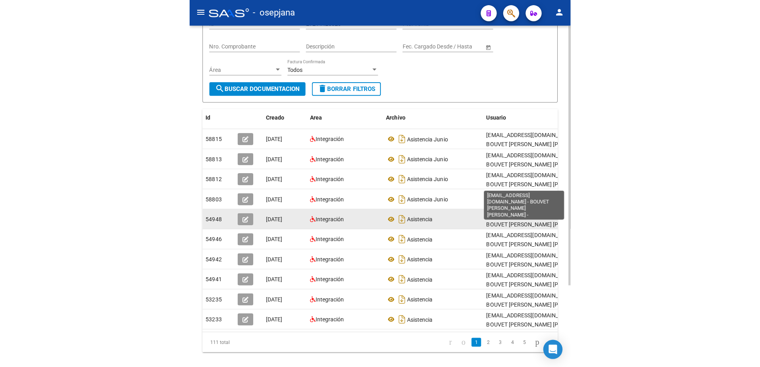
scroll to position [106, 0]
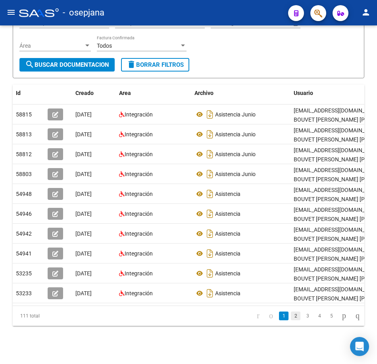
click at [291, 314] on link "2" at bounding box center [296, 316] width 10 height 9
click at [341, 318] on icon "go to next page" at bounding box center [344, 316] width 6 height 10
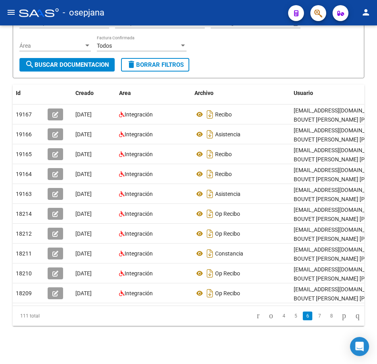
click at [268, 314] on icon "go to previous page" at bounding box center [271, 316] width 6 height 10
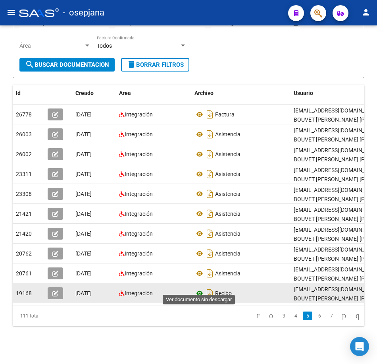
click at [201, 288] on icon at bounding box center [200, 293] width 10 height 10
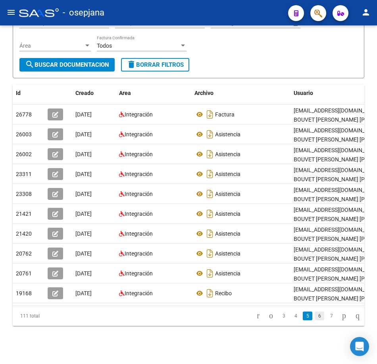
click at [315, 319] on link "6" at bounding box center [320, 316] width 10 height 9
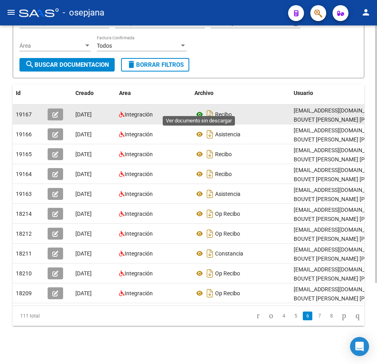
click at [200, 110] on icon at bounding box center [200, 115] width 10 height 10
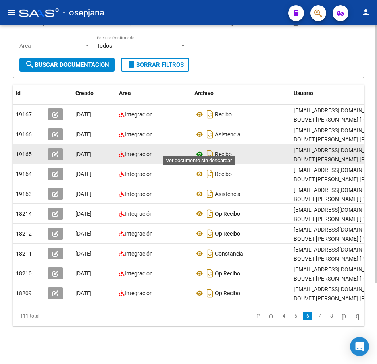
click at [197, 149] on icon at bounding box center [200, 154] width 10 height 10
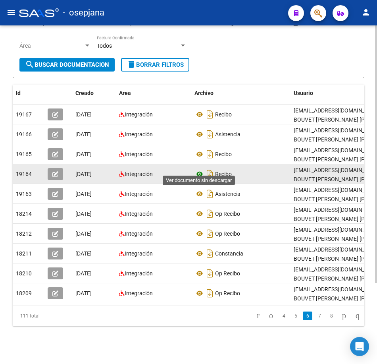
click at [200, 169] on icon at bounding box center [200, 174] width 10 height 10
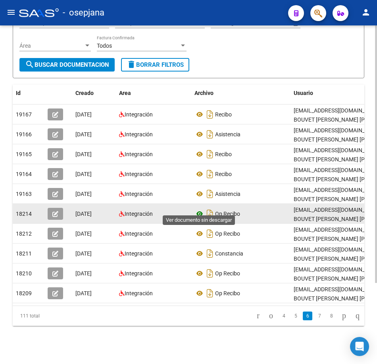
click at [202, 209] on icon at bounding box center [200, 214] width 10 height 10
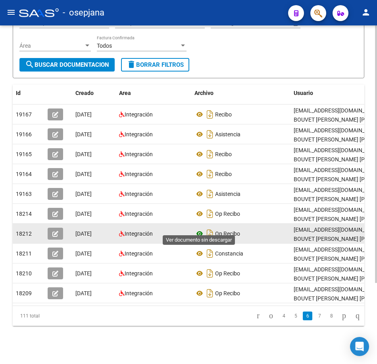
click at [196, 229] on icon at bounding box center [200, 234] width 10 height 10
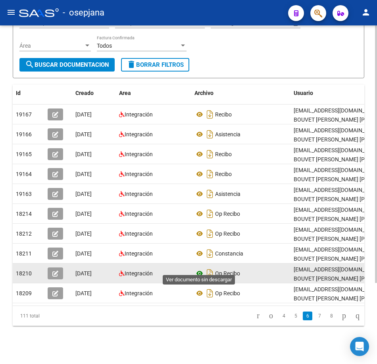
click at [200, 269] on icon at bounding box center [200, 274] width 10 height 10
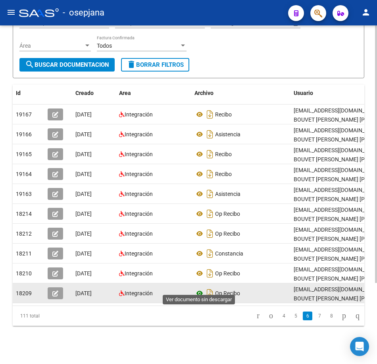
click at [201, 288] on icon at bounding box center [200, 293] width 10 height 10
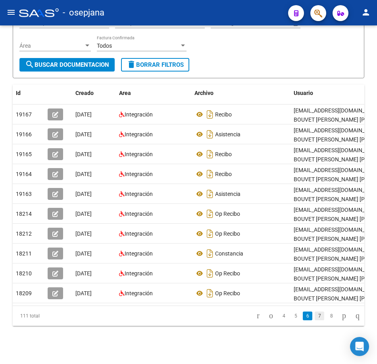
click at [315, 314] on link "7" at bounding box center [320, 316] width 10 height 9
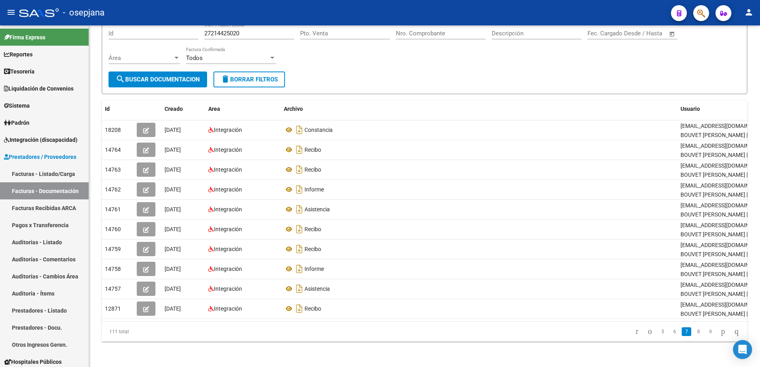
scroll to position [70, 0]
